Goal: Use online tool/utility: Utilize a website feature to perform a specific function

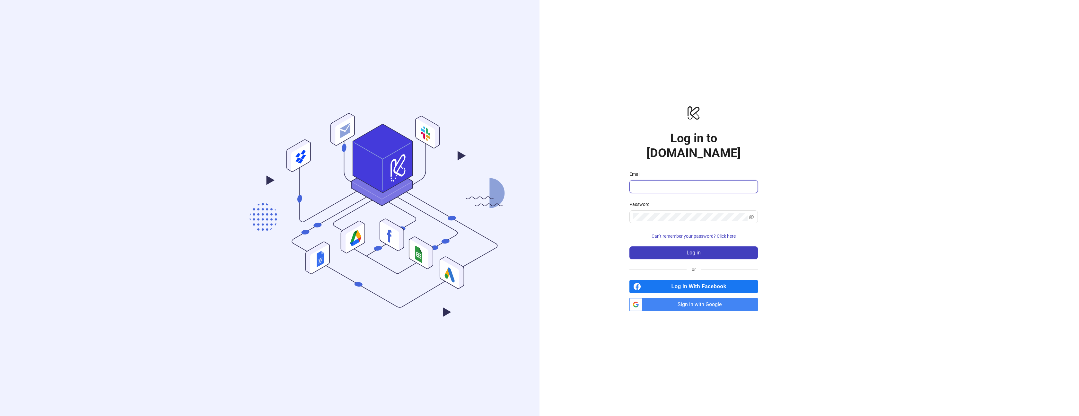
click at [656, 183] on input "Email" at bounding box center [692, 187] width 119 height 8
type input "**********"
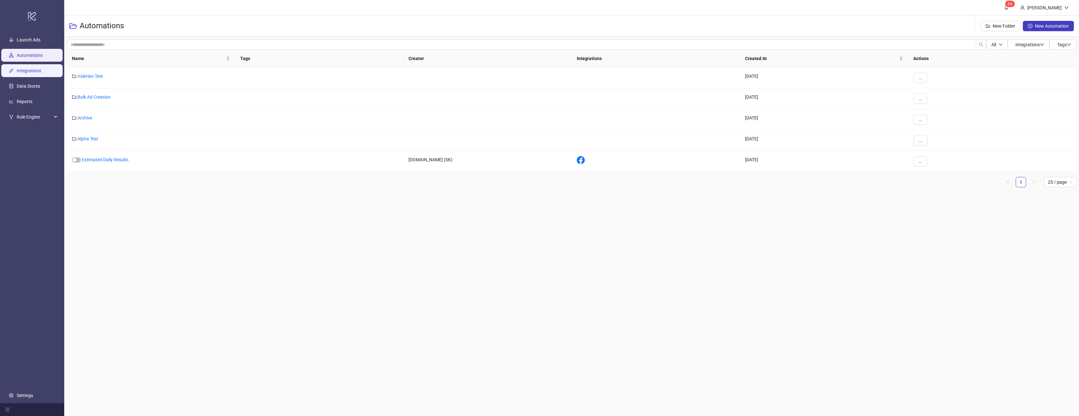
click at [41, 73] on link "Integrations" at bounding box center [29, 70] width 24 height 5
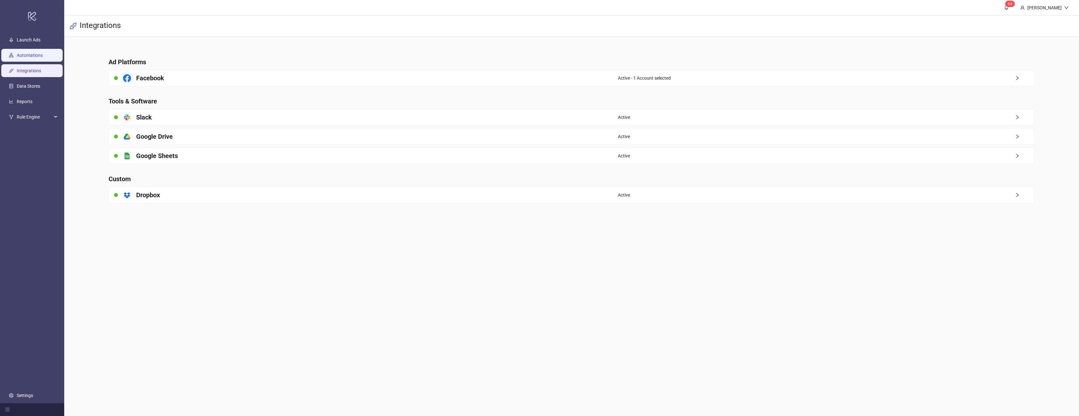
click at [43, 56] on link "Automations" at bounding box center [30, 55] width 26 height 5
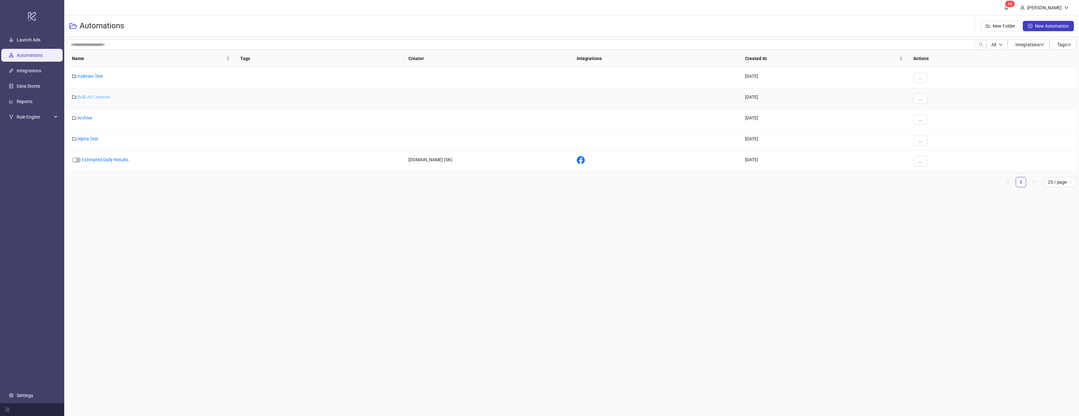
click at [92, 97] on link "Bulk Ad Creation" at bounding box center [93, 96] width 33 height 5
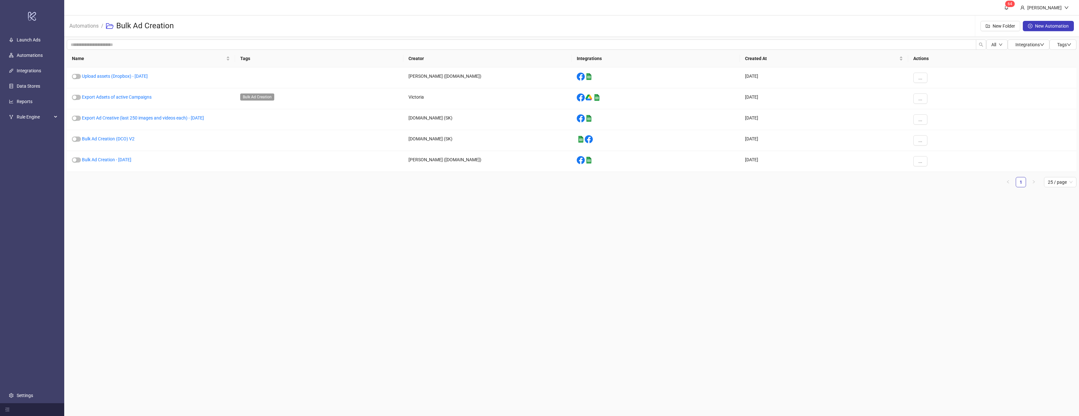
click at [130, 183] on ul "1 25 / page" at bounding box center [571, 182] width 1009 height 10
click at [395, 303] on main "6 4 [PERSON_NAME] Automations / Bulk Ad Creation New Folder New Automation All …" at bounding box center [571, 208] width 1014 height 416
click at [83, 26] on link "Automations" at bounding box center [84, 25] width 32 height 7
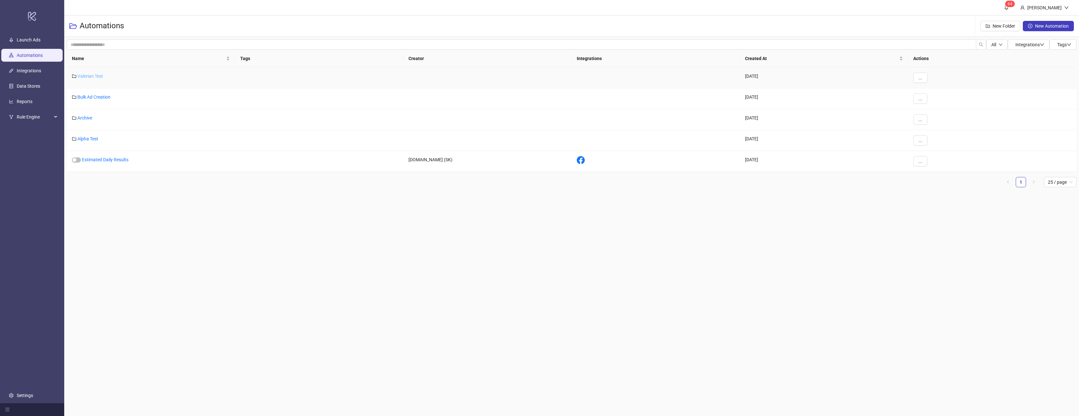
click at [92, 76] on link "Valerian Test" at bounding box center [90, 76] width 26 height 5
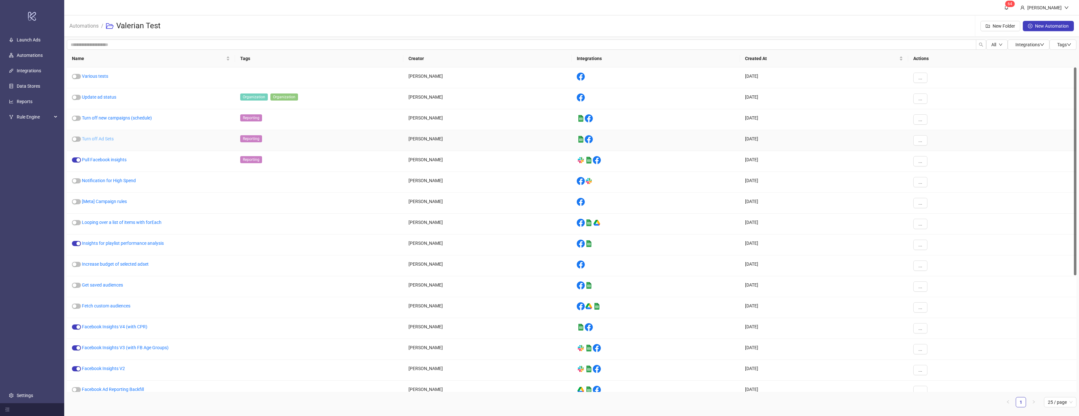
click at [106, 138] on link "Turn off Ad Sets" at bounding box center [98, 138] width 32 height 5
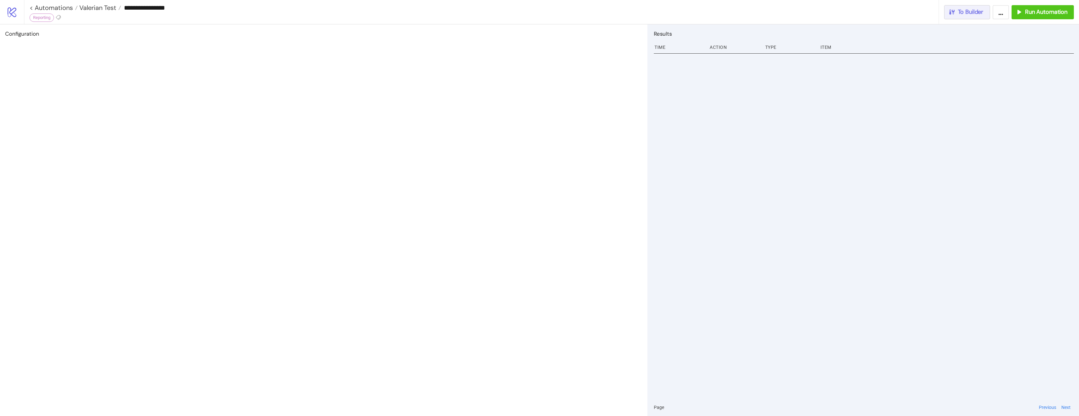
click at [979, 13] on span "To Builder" at bounding box center [971, 11] width 26 height 7
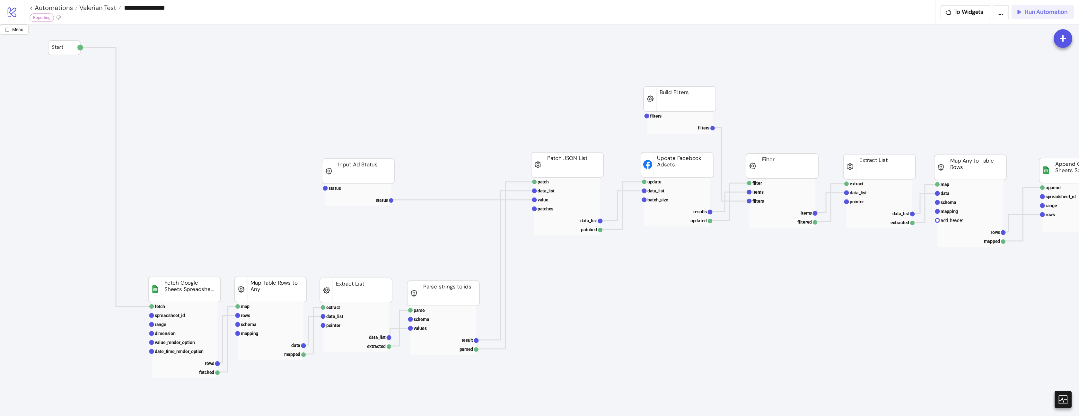
click at [1019, 17] on button "Run Automation" at bounding box center [1042, 12] width 62 height 14
